Goal: Task Accomplishment & Management: Use online tool/utility

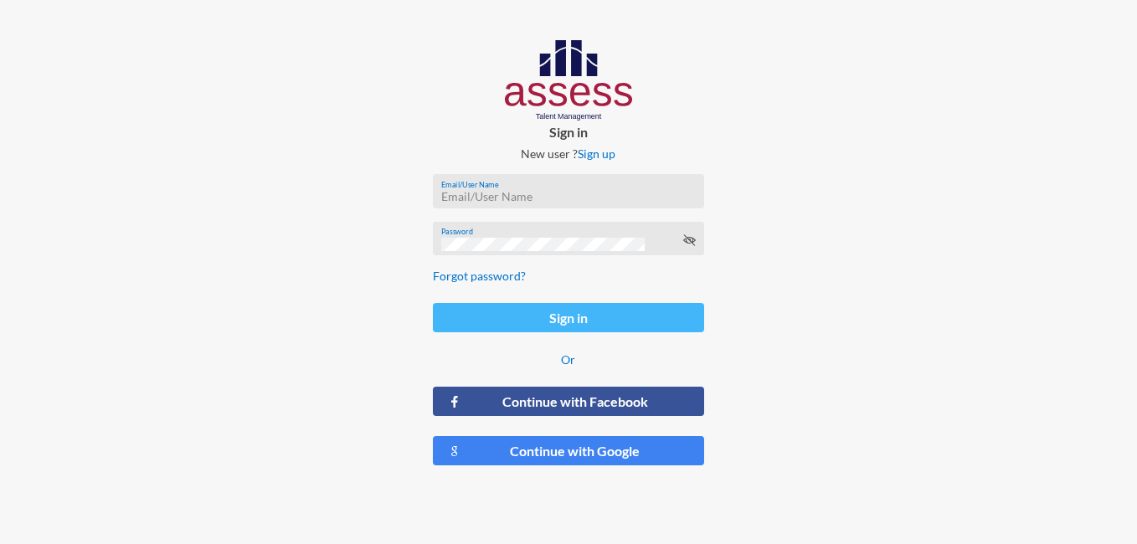
type input "ahmed.mostafaezzat@ibnsina-pharma.com"
click at [563, 321] on button "Sign in" at bounding box center [569, 317] width 272 height 29
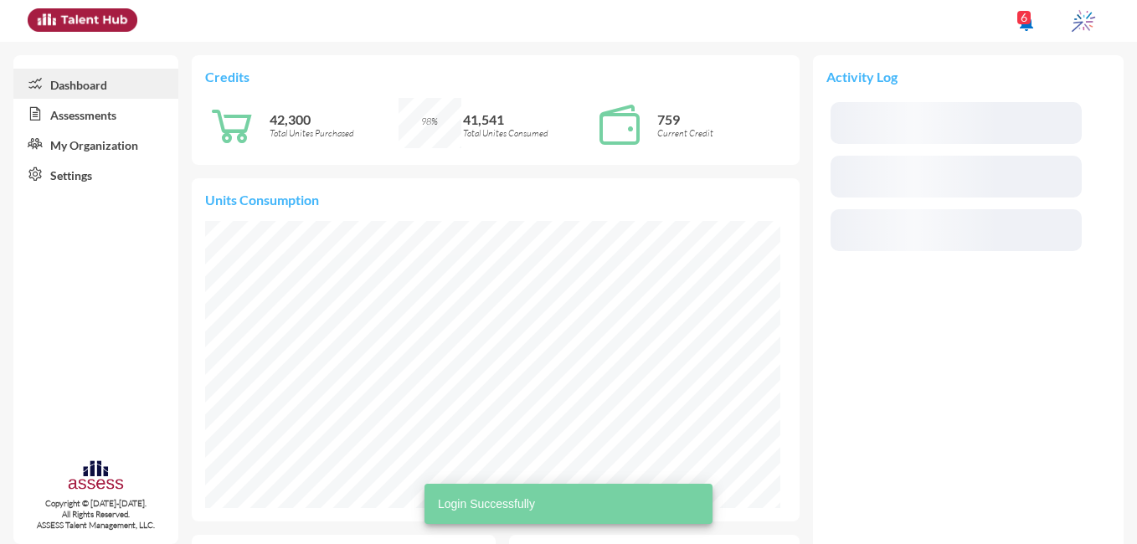
scroll to position [287, 576]
click at [110, 106] on link "Assessments" at bounding box center [95, 114] width 165 height 30
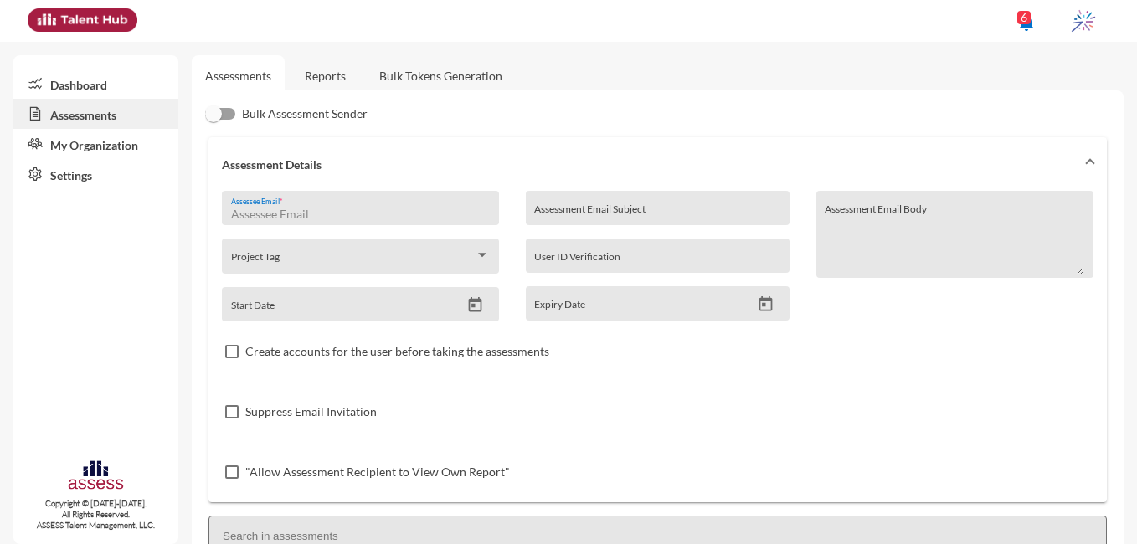
click at [301, 211] on input "Assessee Email *" at bounding box center [360, 214] width 259 height 13
paste input "ahmedabdelslam201874@gmail.com"
type input "ahmedabdelslam201874@gmail.com"
click at [338, 72] on link "Reports" at bounding box center [325, 75] width 68 height 41
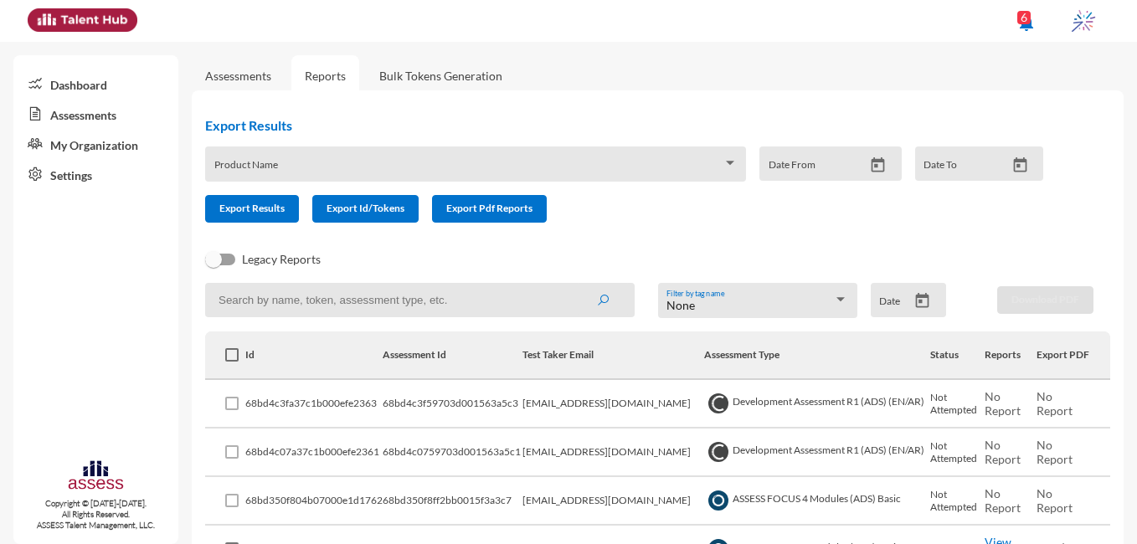
click at [408, 301] on input at bounding box center [419, 300] width 429 height 34
paste input "ahmedabdelslam201874@gmail.com"
type input "ahmedabdelslam201874@gmail.com"
click at [599, 306] on icon "submit" at bounding box center [602, 300] width 13 height 13
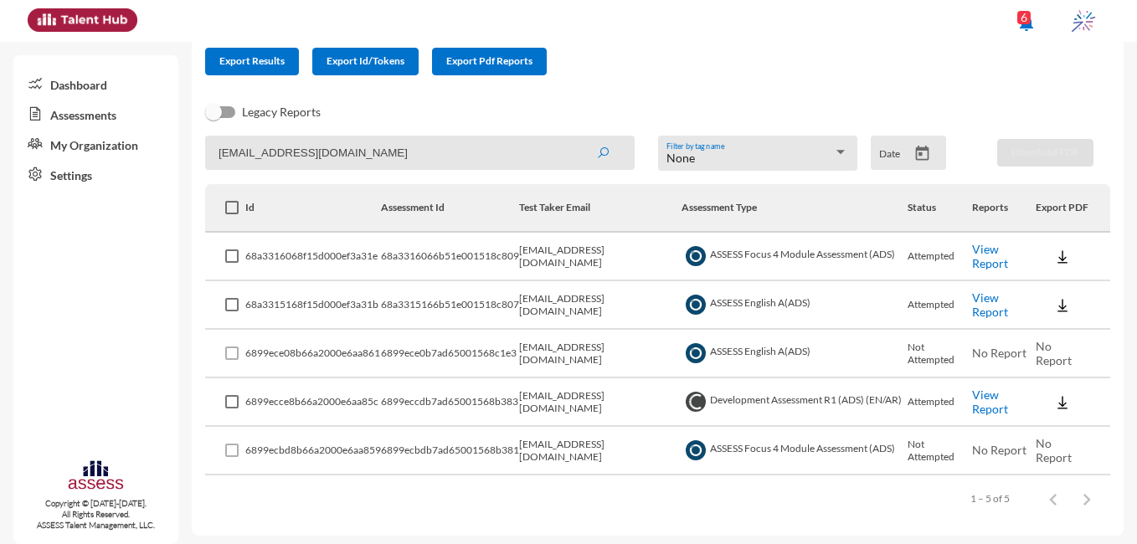
scroll to position [151, 0]
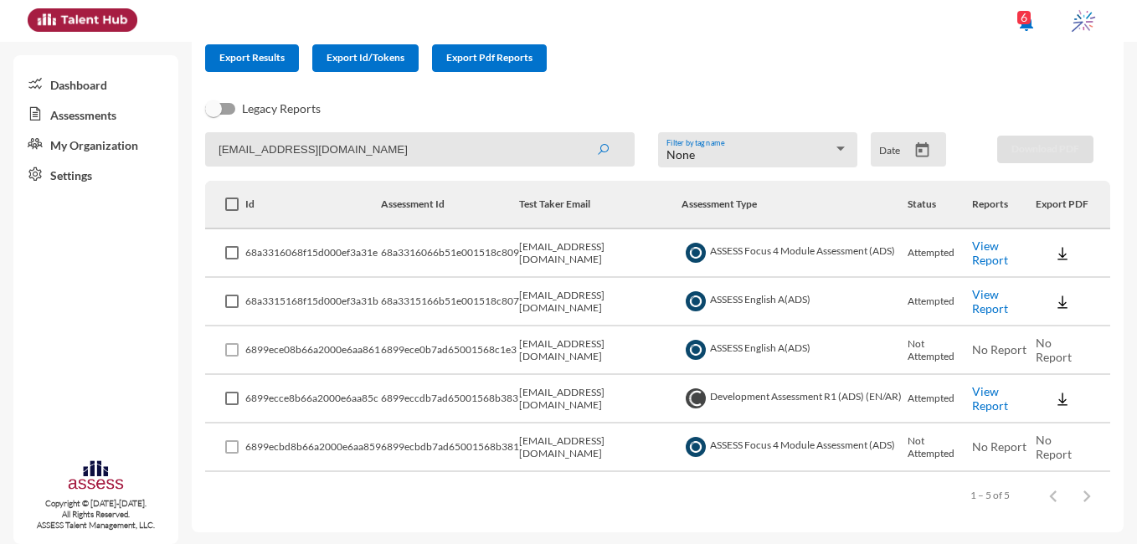
click at [990, 250] on link "View Report" at bounding box center [990, 253] width 36 height 28
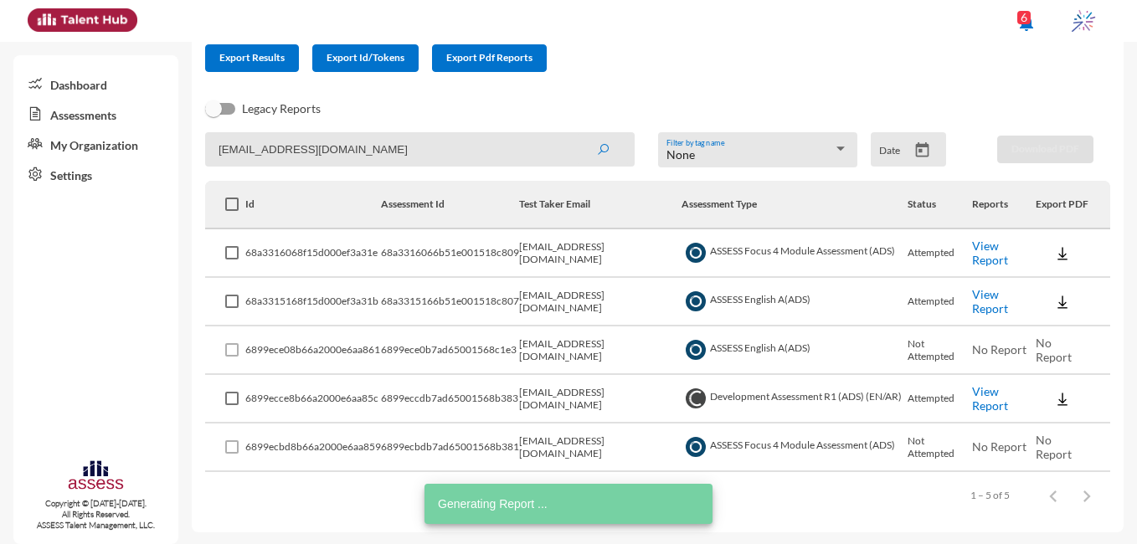
click at [979, 301] on link "View Report" at bounding box center [990, 301] width 36 height 28
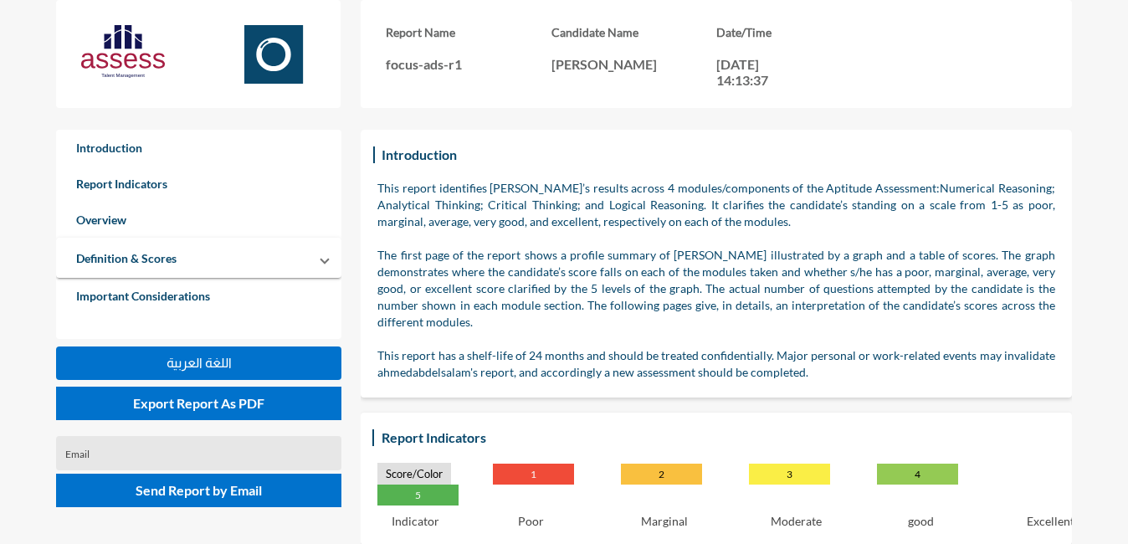
scroll to position [544, 1128]
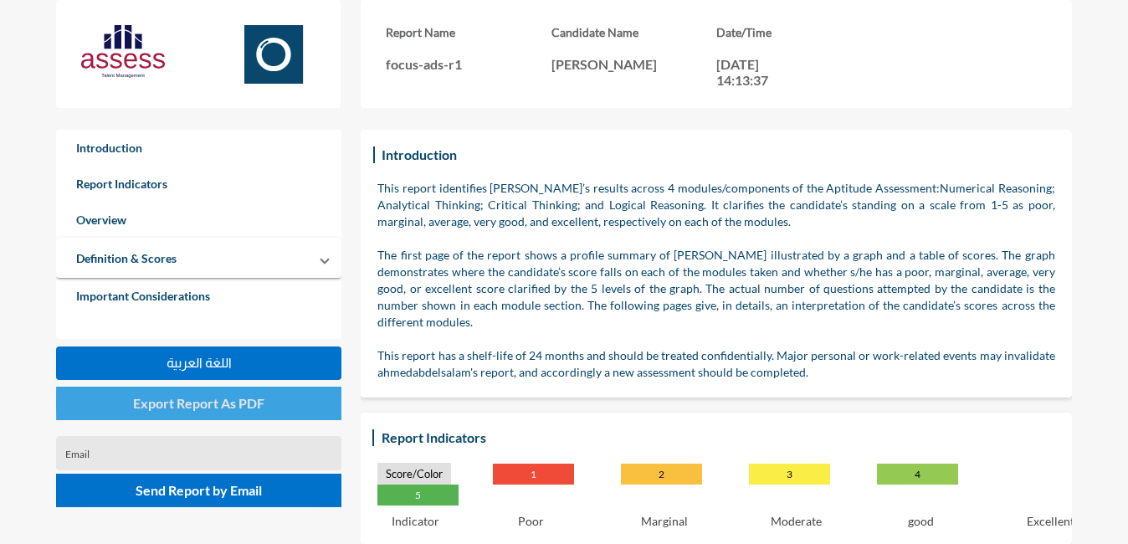
click at [265, 403] on button "Export Report As PDF" at bounding box center [198, 403] width 285 height 33
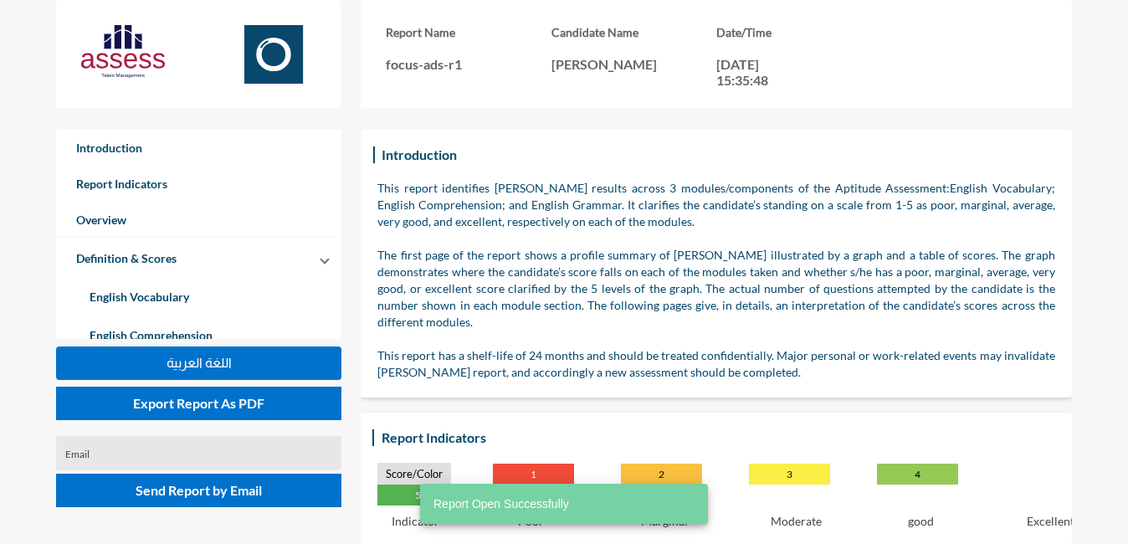
scroll to position [544, 1128]
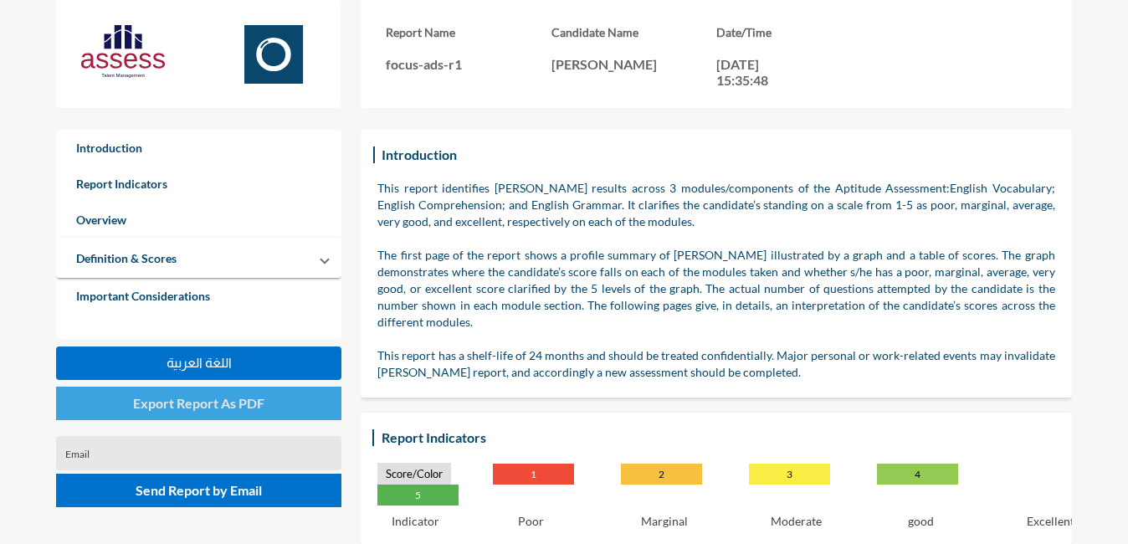
click at [280, 408] on button "Export Report As PDF" at bounding box center [198, 403] width 285 height 33
